Goal: Check status: Check status

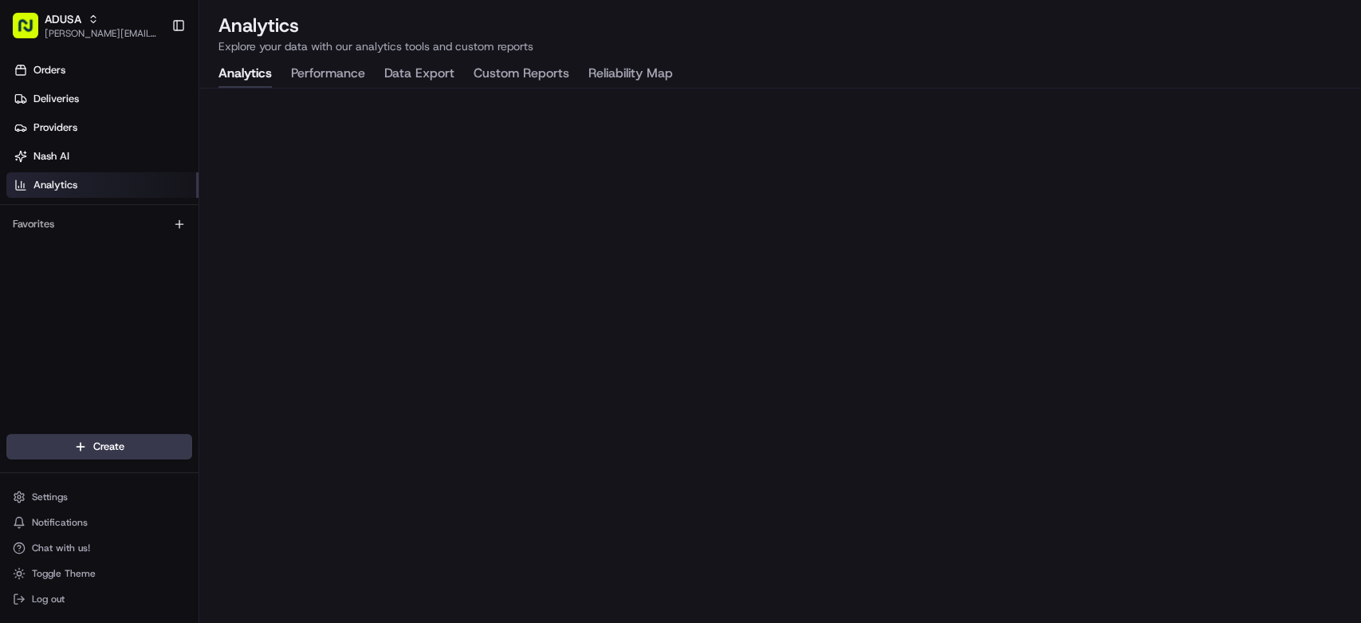
click at [81, 340] on div "Orders Deliveries Providers [PERSON_NAME] Analytics Favorites" at bounding box center [99, 247] width 199 height 392
click at [64, 330] on div "Orders Deliveries Providers [PERSON_NAME] Analytics Favorites" at bounding box center [99, 247] width 199 height 392
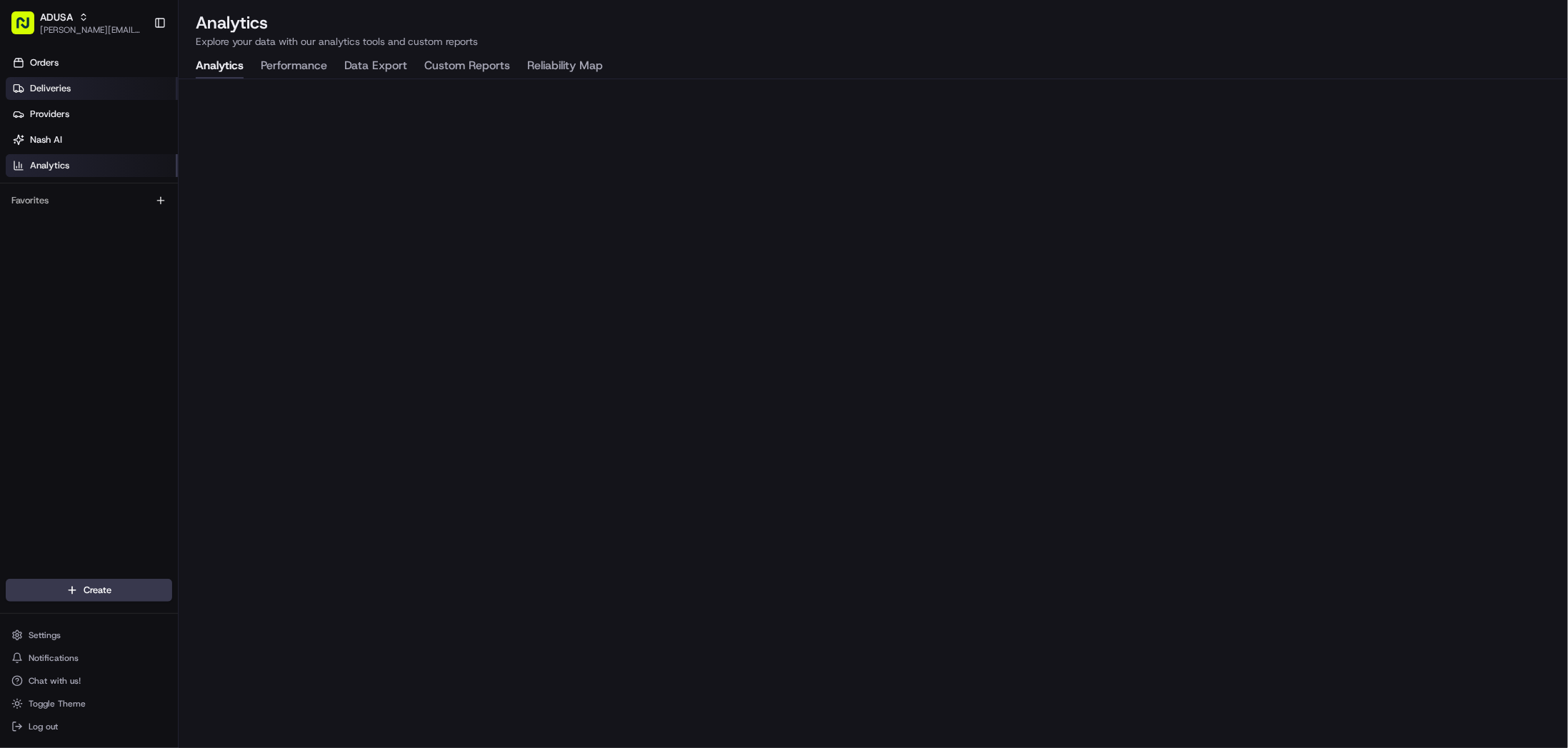
click at [58, 79] on link "Deliveries" at bounding box center [91, 89] width 172 height 23
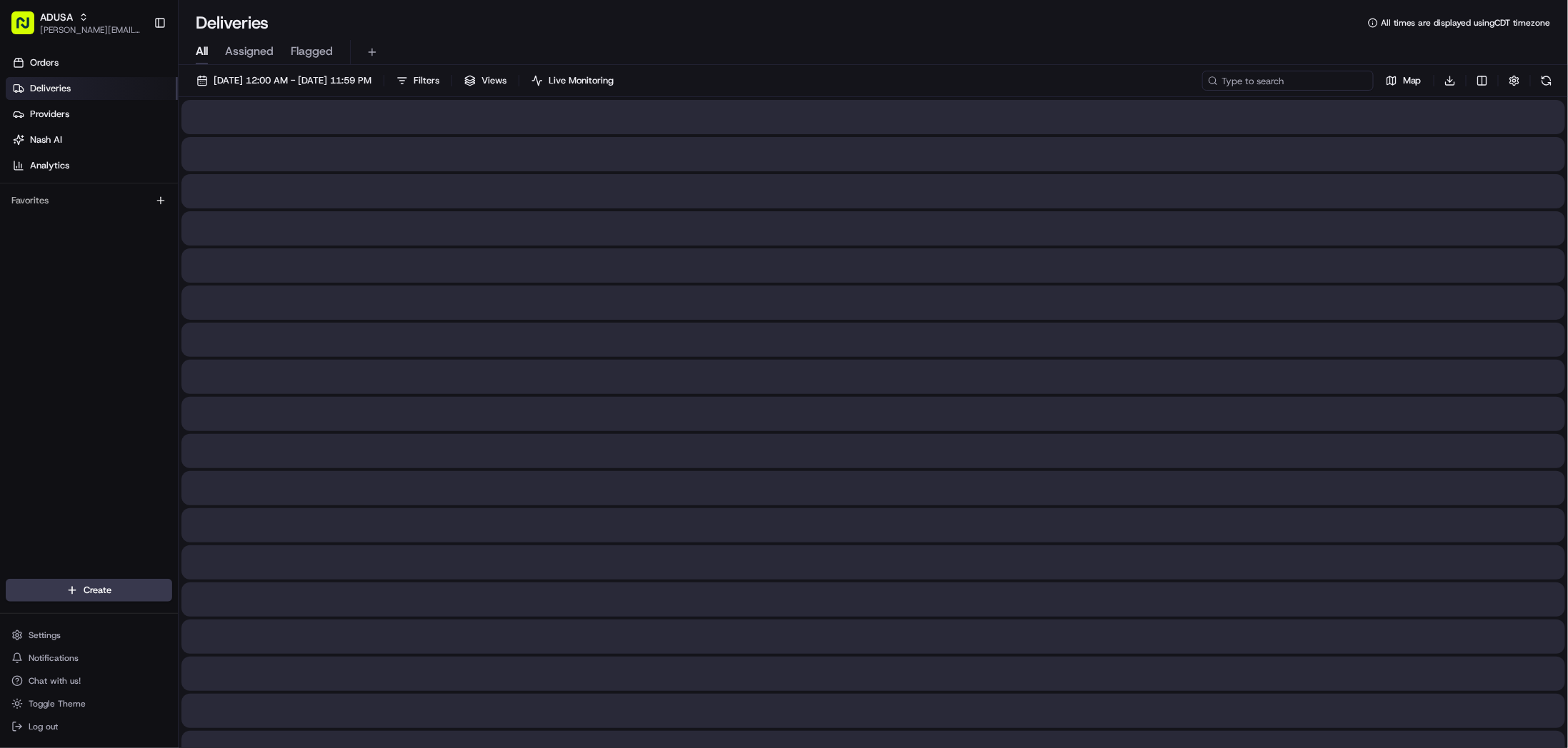
click at [1219, 82] on input at bounding box center [1288, 81] width 171 height 20
paste input "m690645079"
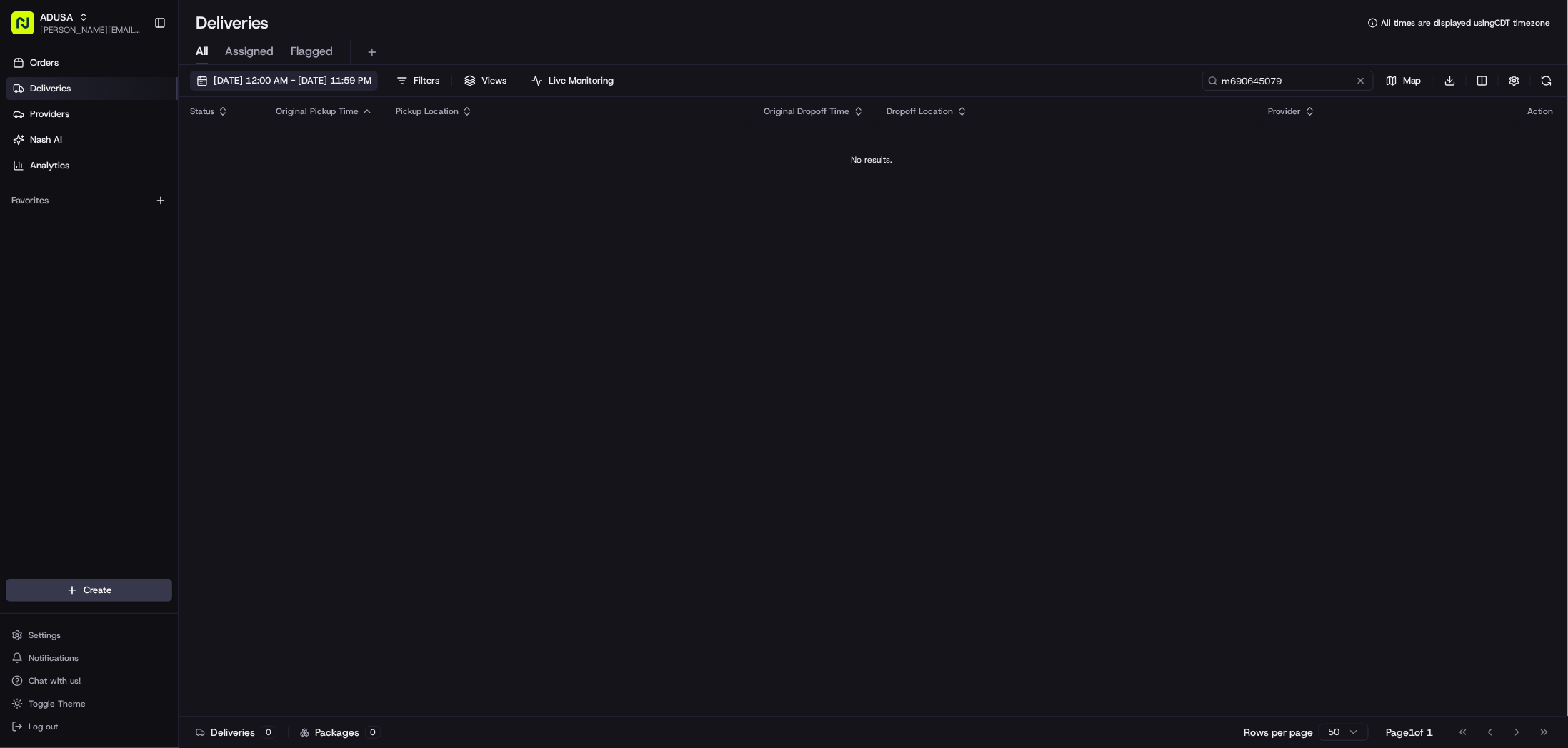
type input "m690645079"
click at [297, 84] on span "[DATE] 12:00 AM - [DATE] 11:59 PM" at bounding box center [292, 81] width 158 height 13
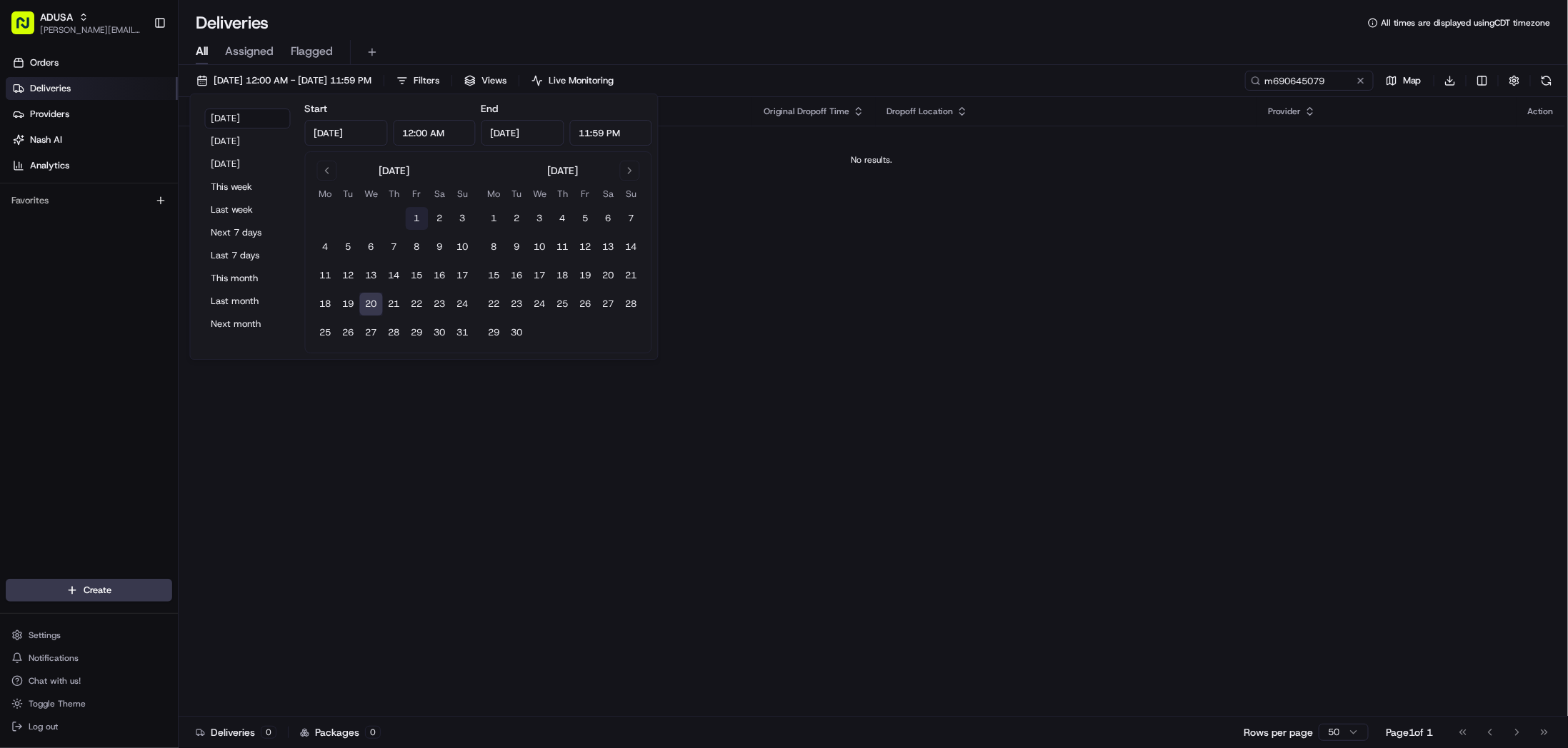
click at [417, 216] on button "1" at bounding box center [418, 219] width 23 height 23
type input "[DATE]"
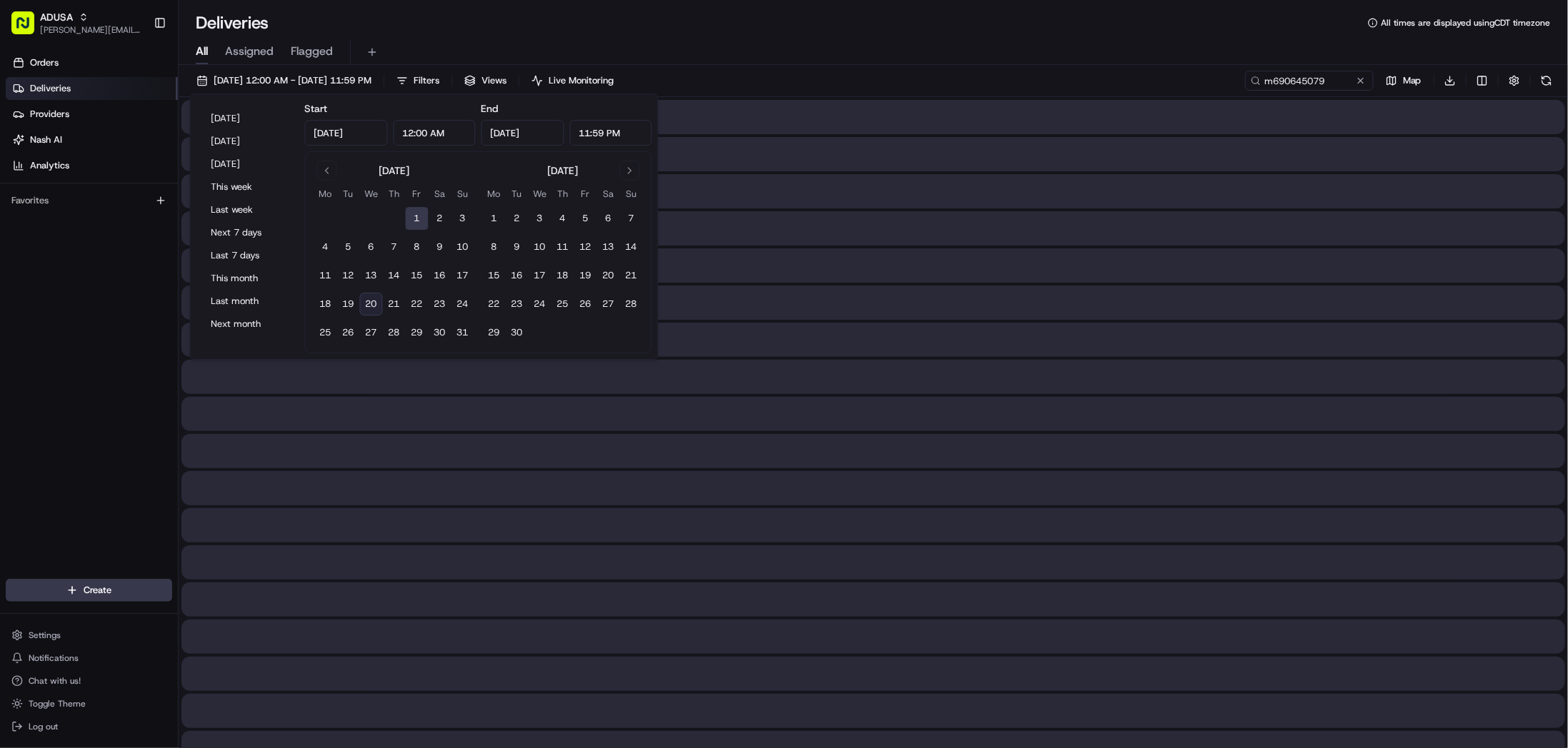
click at [375, 305] on button "20" at bounding box center [372, 305] width 23 height 23
type input "[DATE]"
click at [956, 72] on div "[DATE] 12:00 AM - [DATE] 11:59 PM Filters Views Live Monitoring m690645079 Map …" at bounding box center [873, 83] width 1390 height 26
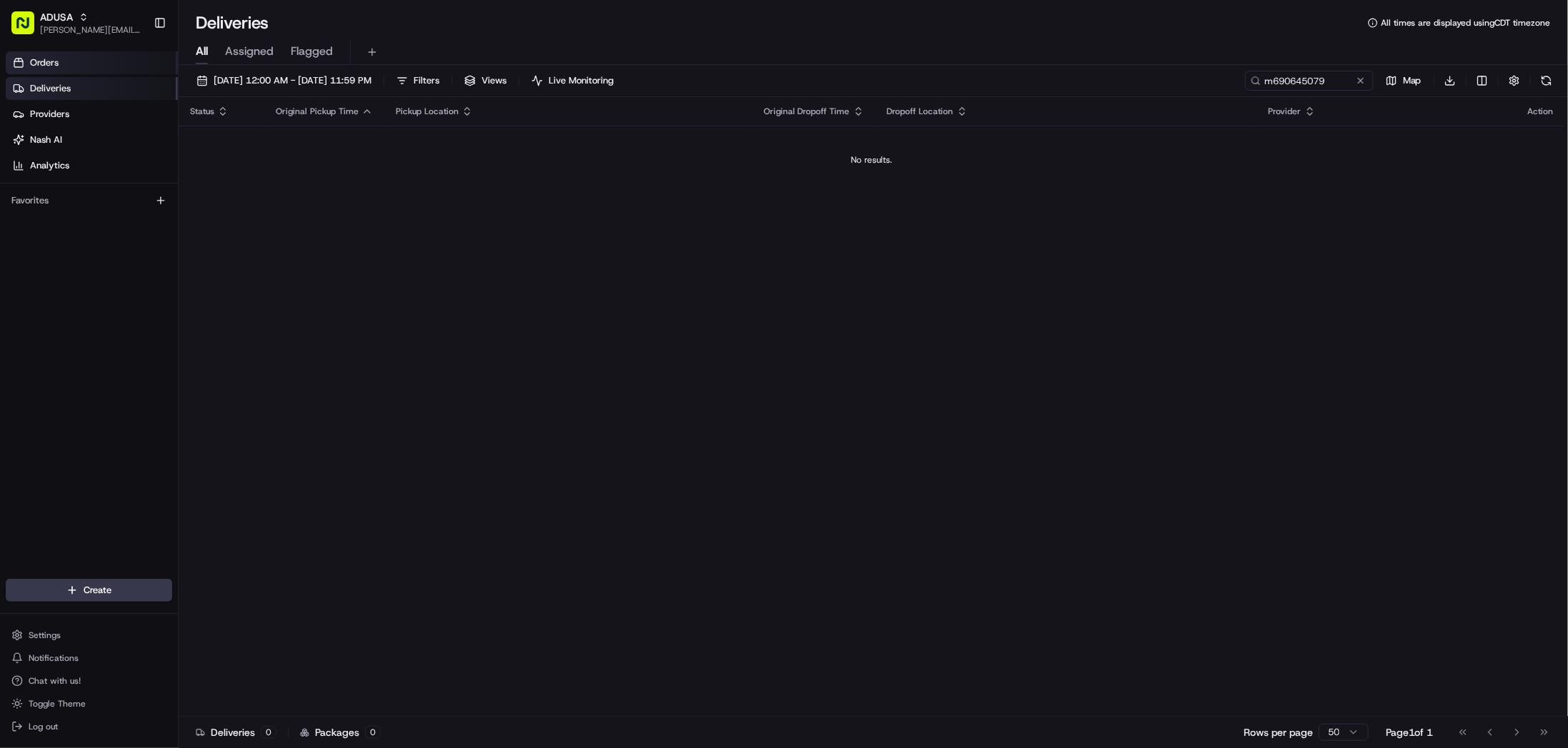
click at [56, 69] on link "Orders" at bounding box center [91, 63] width 172 height 23
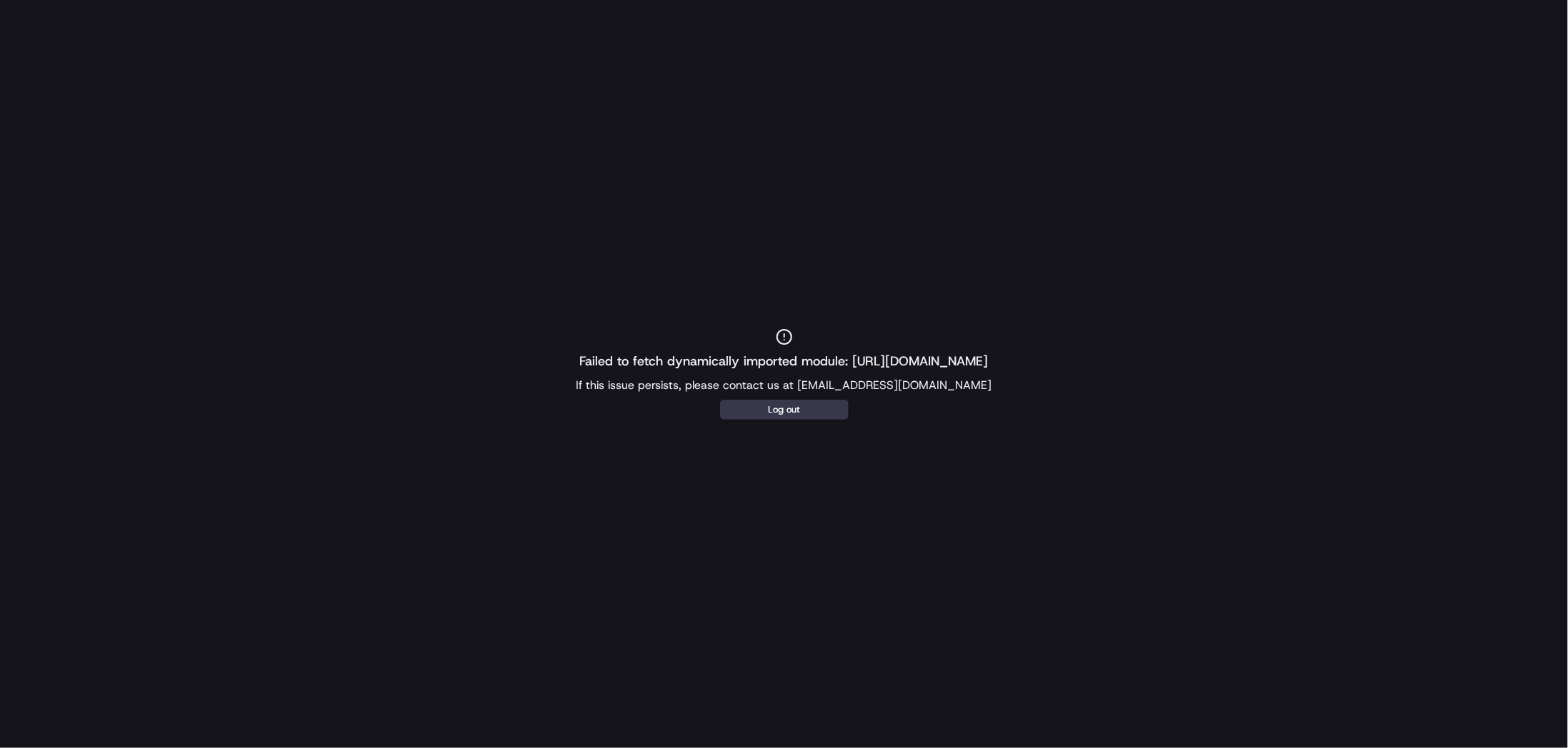
click at [1219, 168] on div "Failed to fetch dynamically imported module: [URL][DOMAIN_NAME] If this issue p…" at bounding box center [784, 374] width 1568 height 748
click at [804, 411] on button "Log out" at bounding box center [784, 409] width 128 height 20
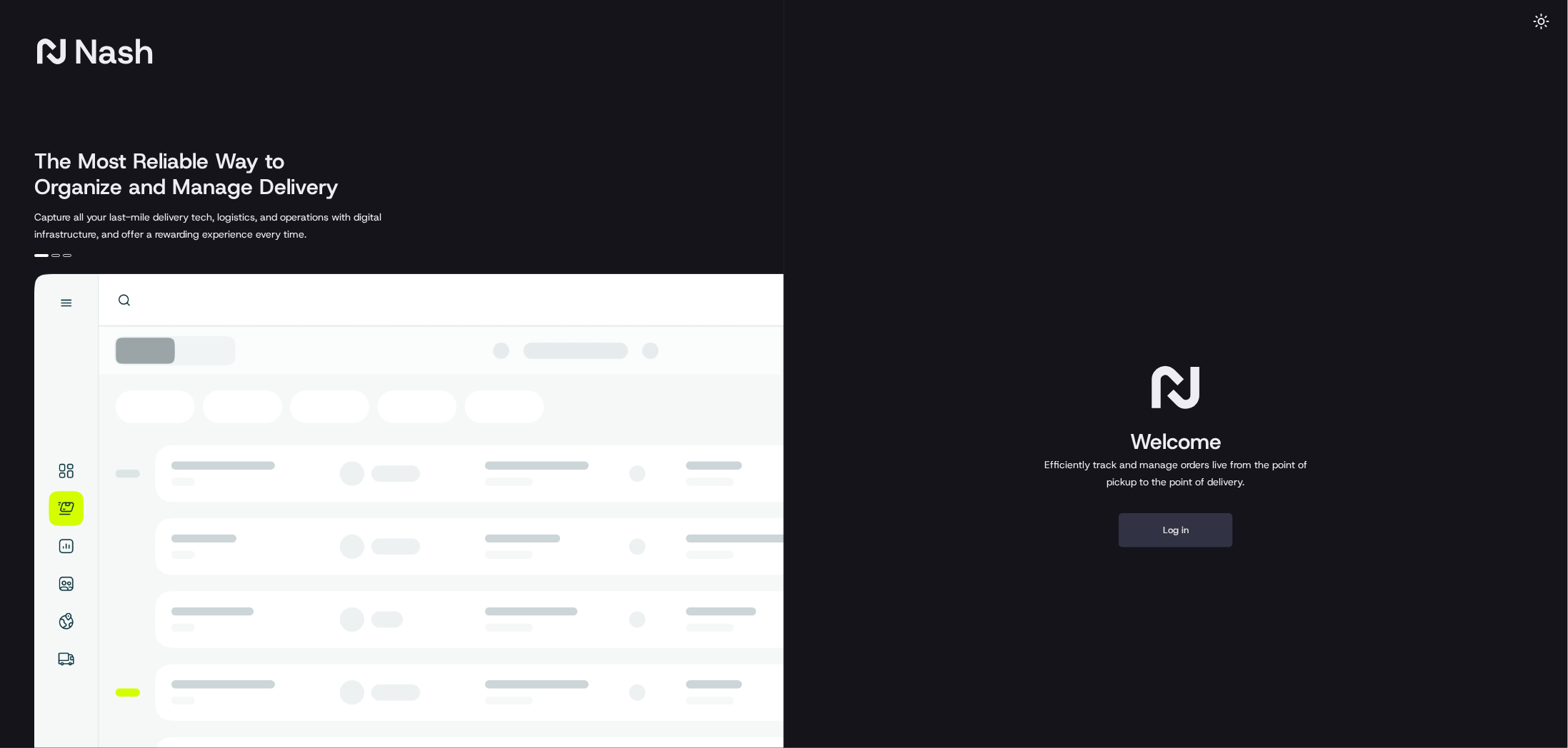
click at [1202, 536] on button "Log in" at bounding box center [1176, 530] width 115 height 34
